Goal: Task Accomplishment & Management: Use online tool/utility

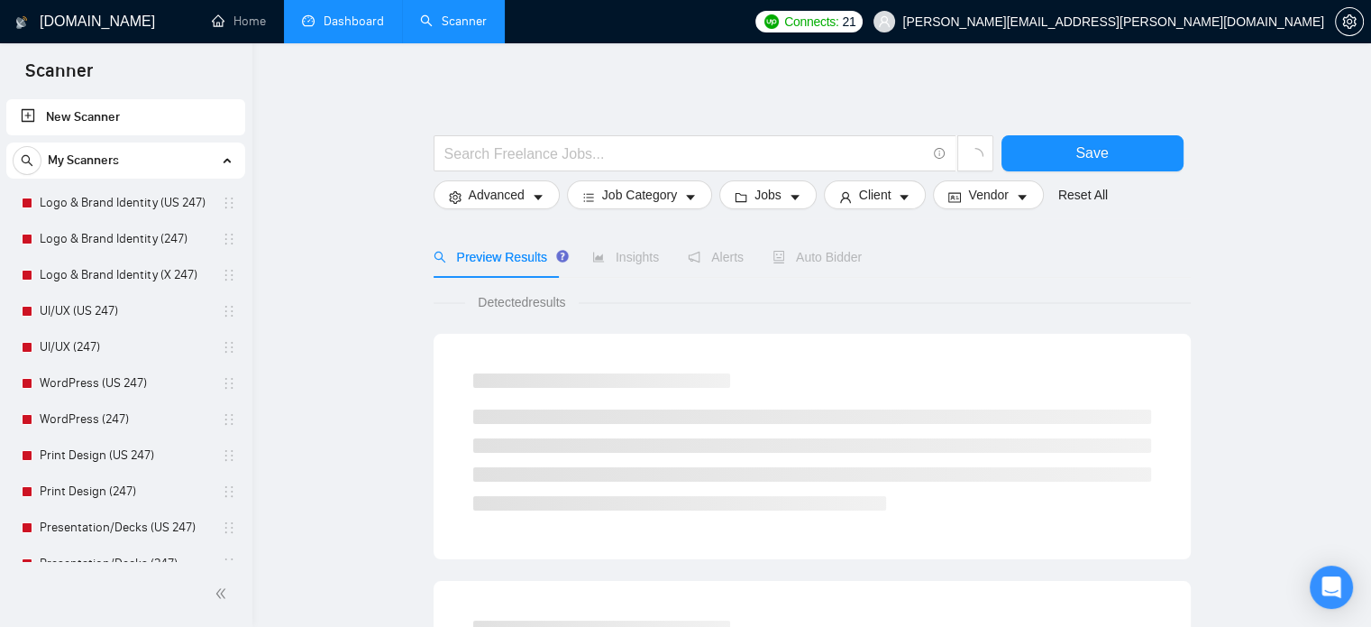
click at [352, 28] on link "Dashboard" at bounding box center [343, 21] width 82 height 15
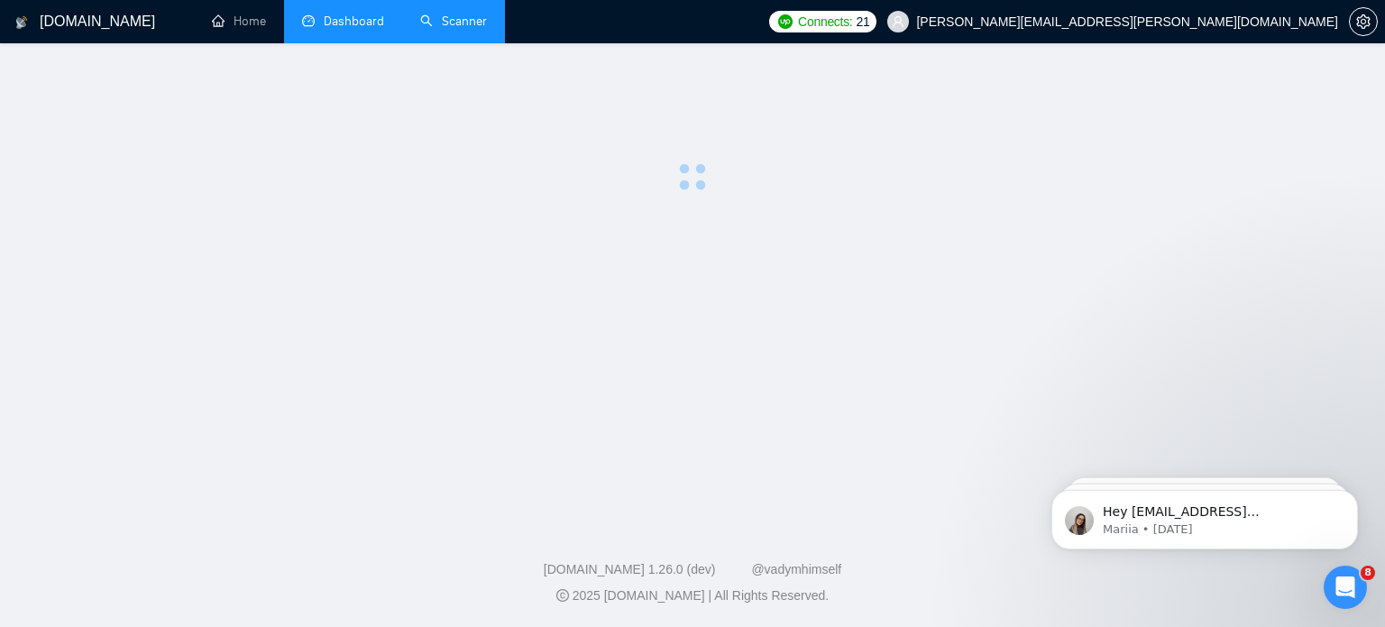
click at [461, 24] on link "Scanner" at bounding box center [453, 21] width 67 height 15
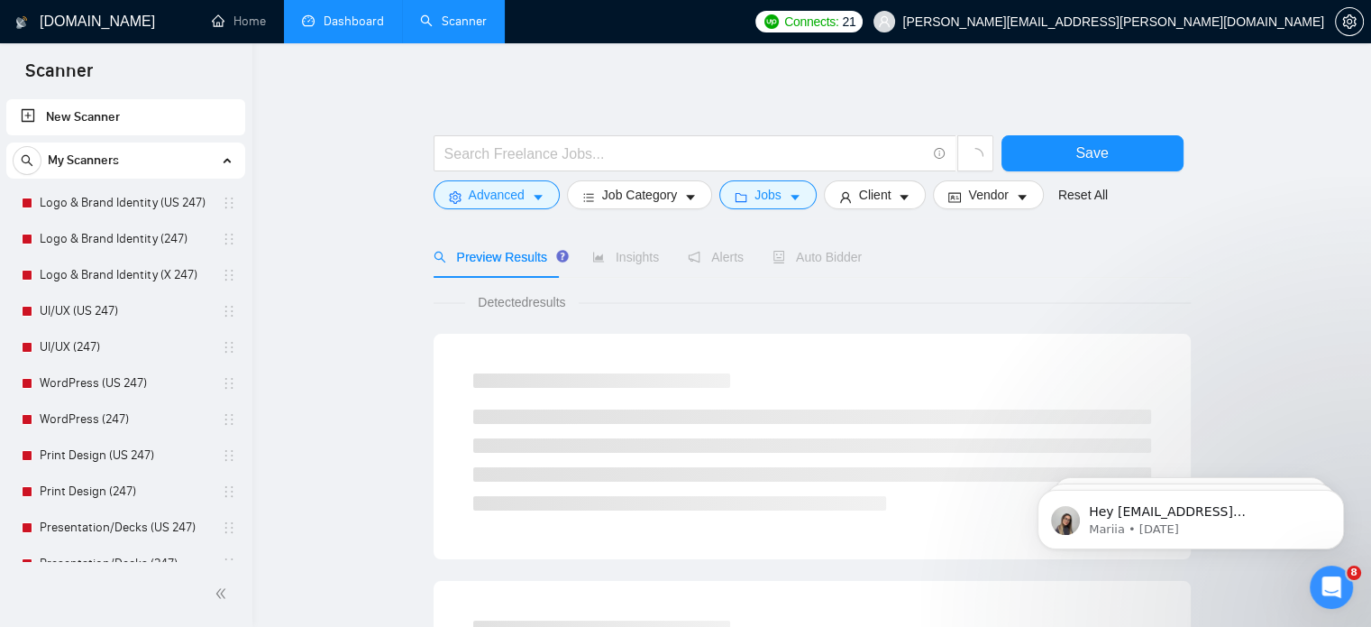
click at [350, 29] on link "Dashboard" at bounding box center [343, 21] width 82 height 15
